Goal: Task Accomplishment & Management: Manage account settings

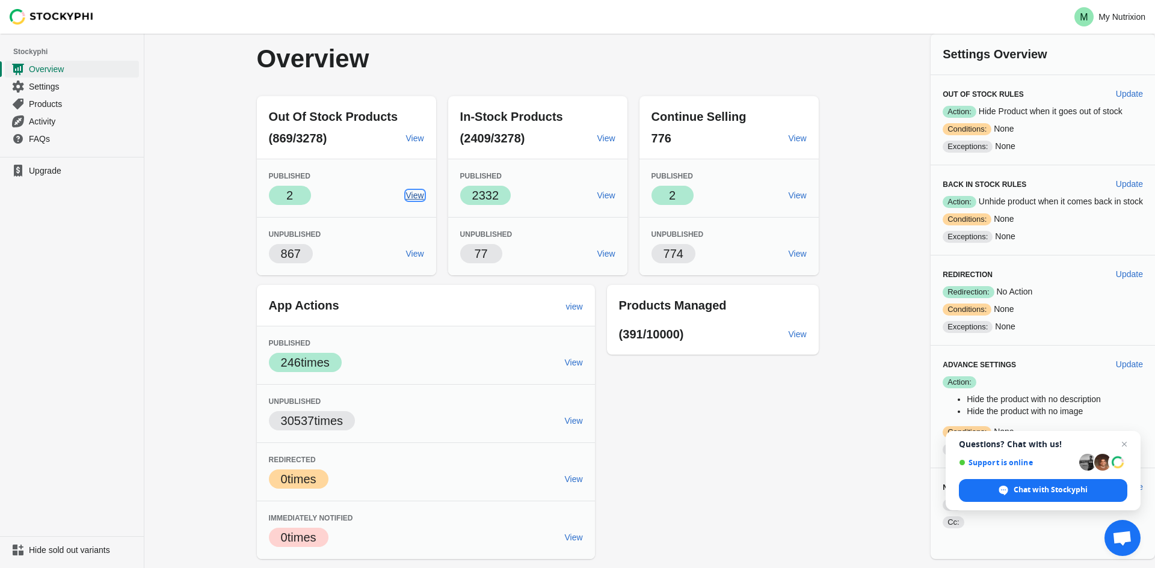
click at [410, 200] on span "View" at bounding box center [415, 196] width 18 height 10
click at [85, 85] on span "Settings" at bounding box center [83, 87] width 108 height 12
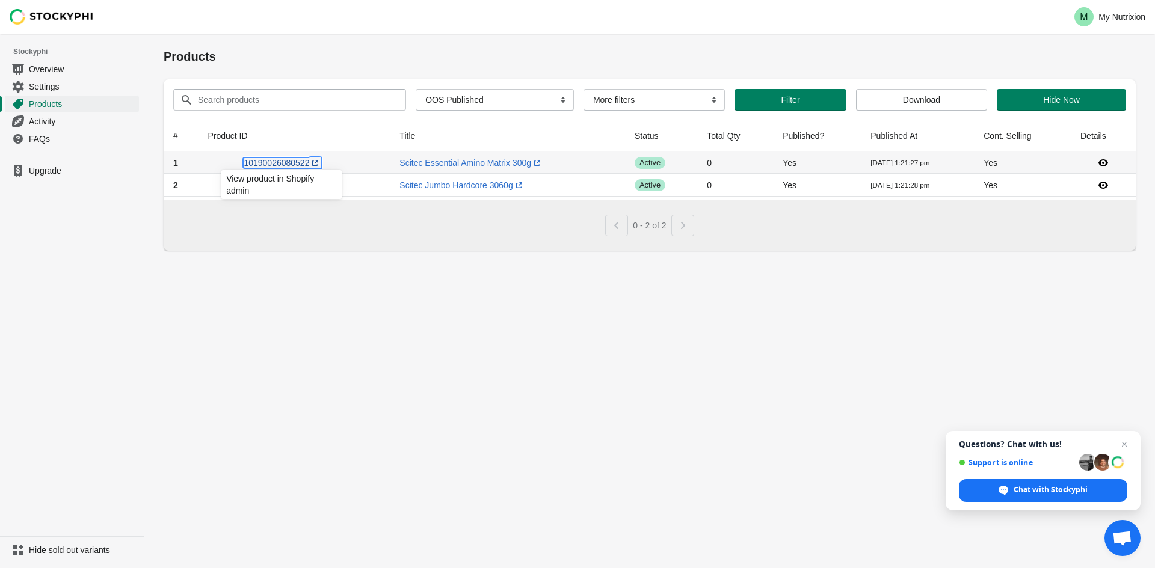
click at [312, 164] on icon at bounding box center [315, 163] width 6 height 6
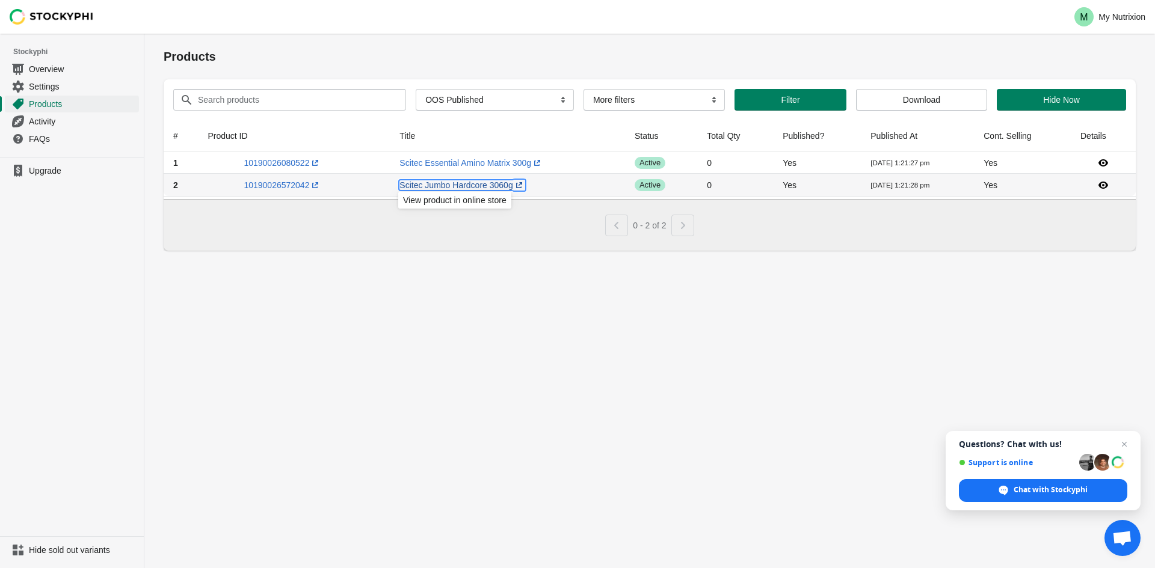
click at [404, 188] on link "Scitec Jumbo Hardcore 3060g (opens a new window)" at bounding box center [461, 185] width 125 height 10
click at [480, 164] on link "Scitec Essential Amino Matrix 300g (opens a new window)" at bounding box center [471, 163] width 144 height 10
click at [44, 68] on span "Overview" at bounding box center [83, 69] width 108 height 12
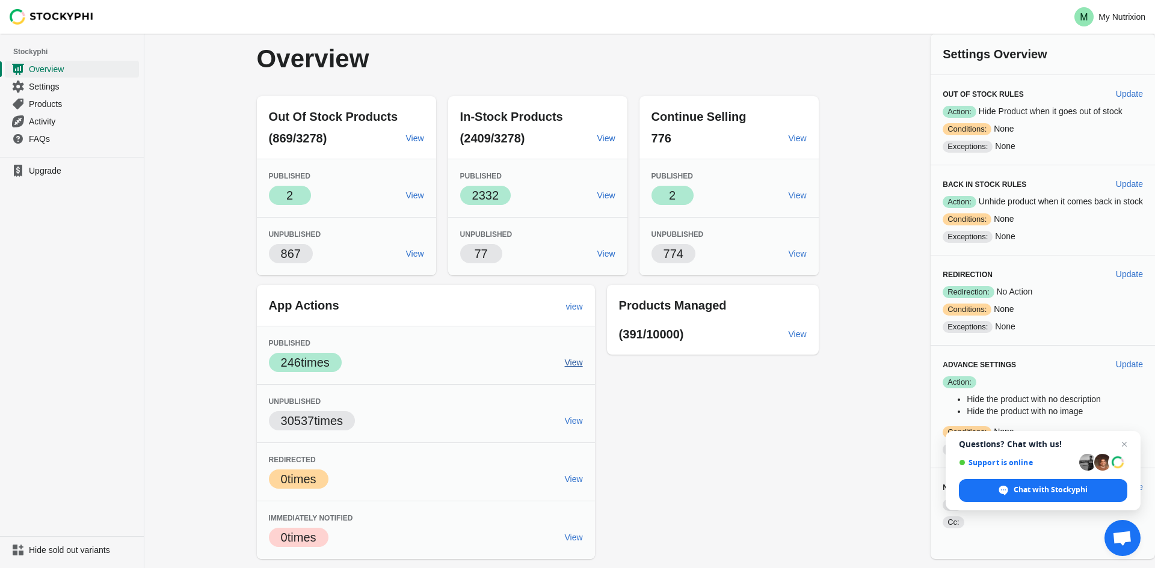
click at [576, 365] on span "View" at bounding box center [574, 363] width 18 height 10
click at [572, 366] on span "View" at bounding box center [574, 363] width 18 height 10
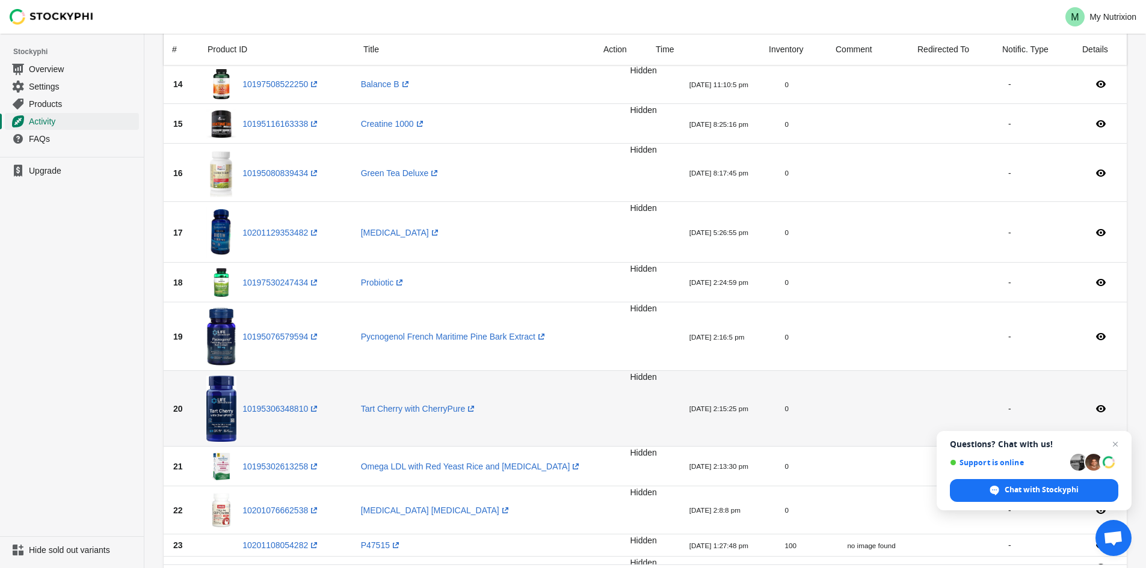
scroll to position [541, 0]
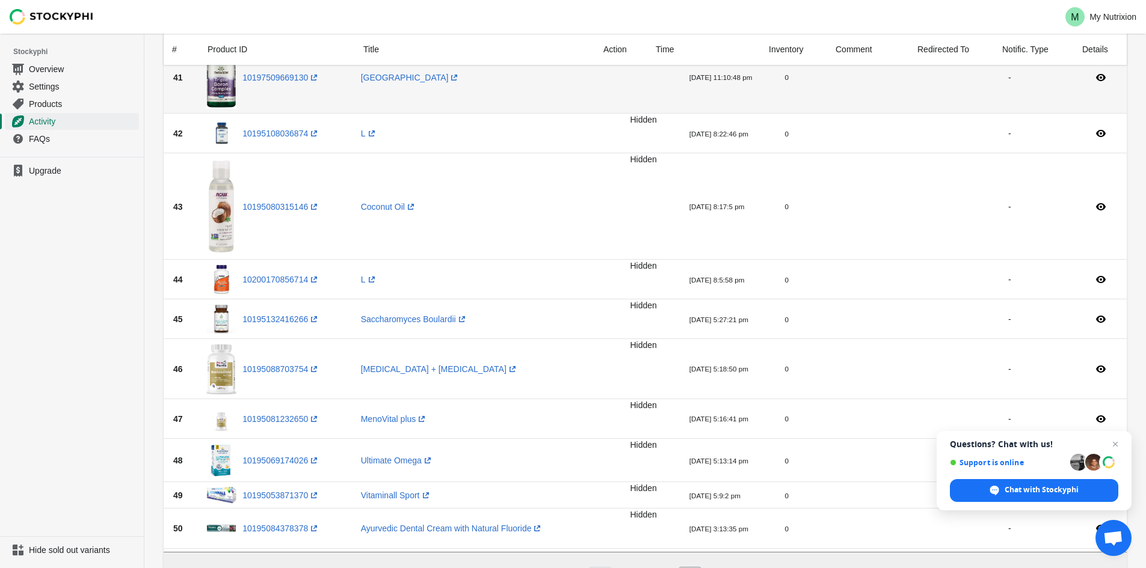
scroll to position [1772, 0]
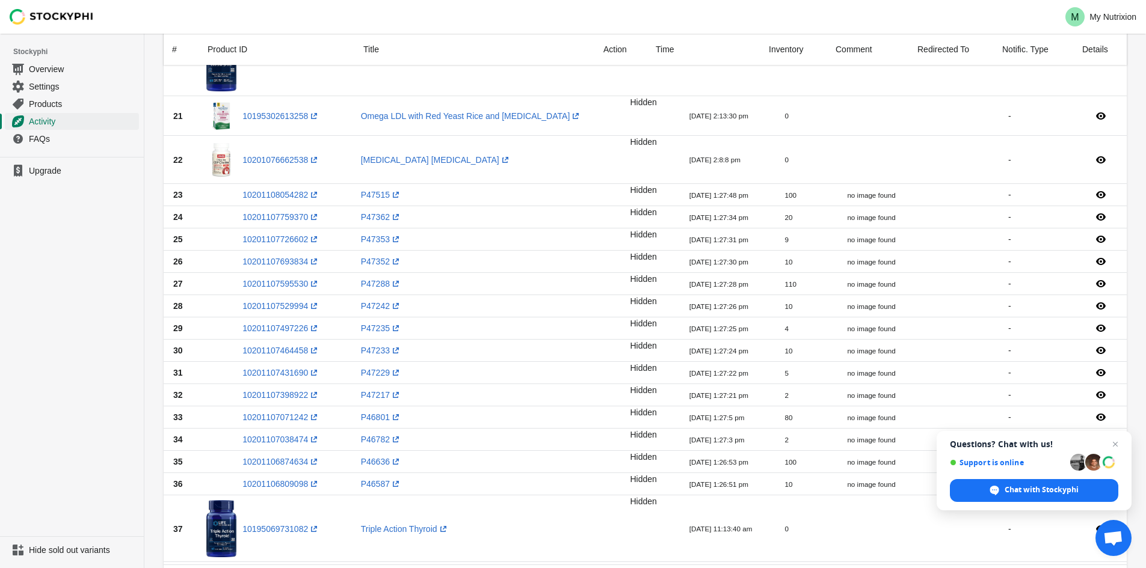
scroll to position [1083, 0]
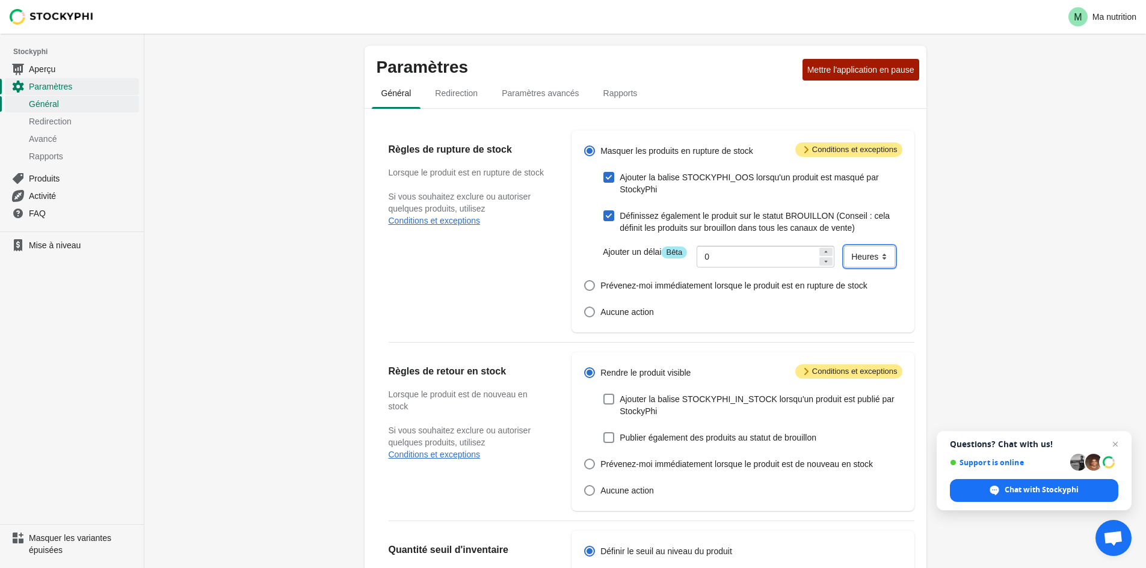
click at [844, 257] on select "Minutes Heures Jours" at bounding box center [869, 257] width 51 height 22
click at [1024, 255] on div "Paramètres Mettre l'application en pause Général Redirection Paramètres avancés…" at bounding box center [645, 480] width 1002 height 892
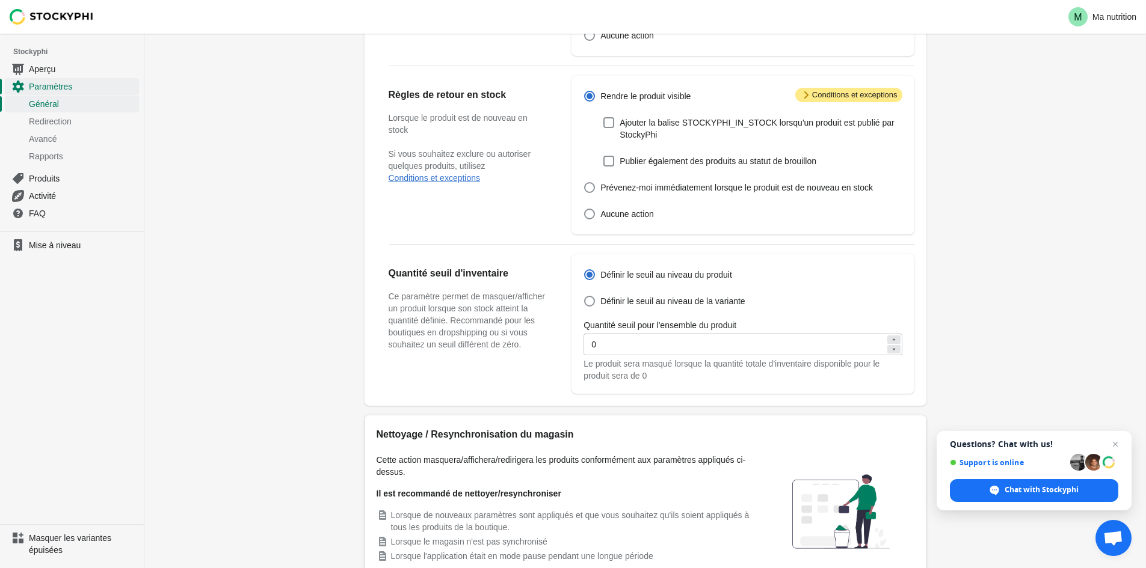
scroll to position [358, 0]
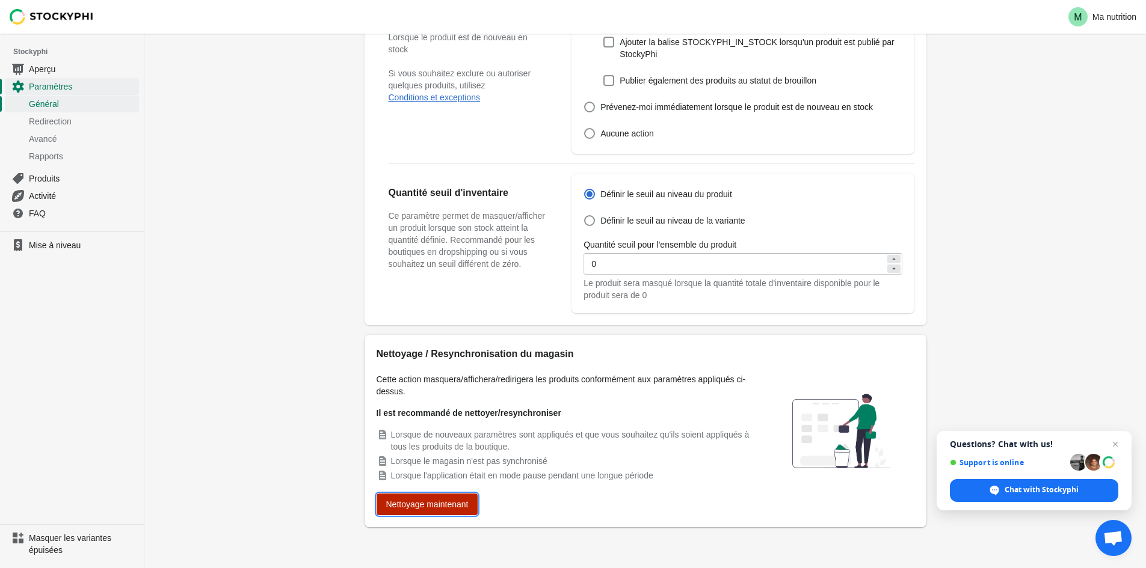
click at [458, 505] on font "Nettoyage maintenant" at bounding box center [427, 505] width 82 height 10
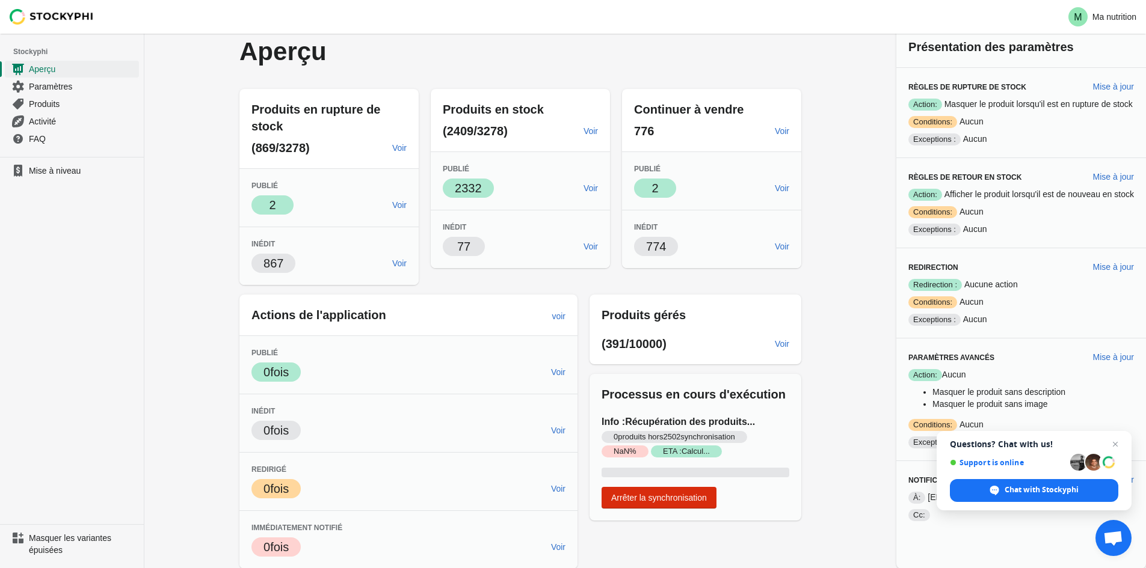
scroll to position [8, 0]
